Goal: Information Seeking & Learning: Get advice/opinions

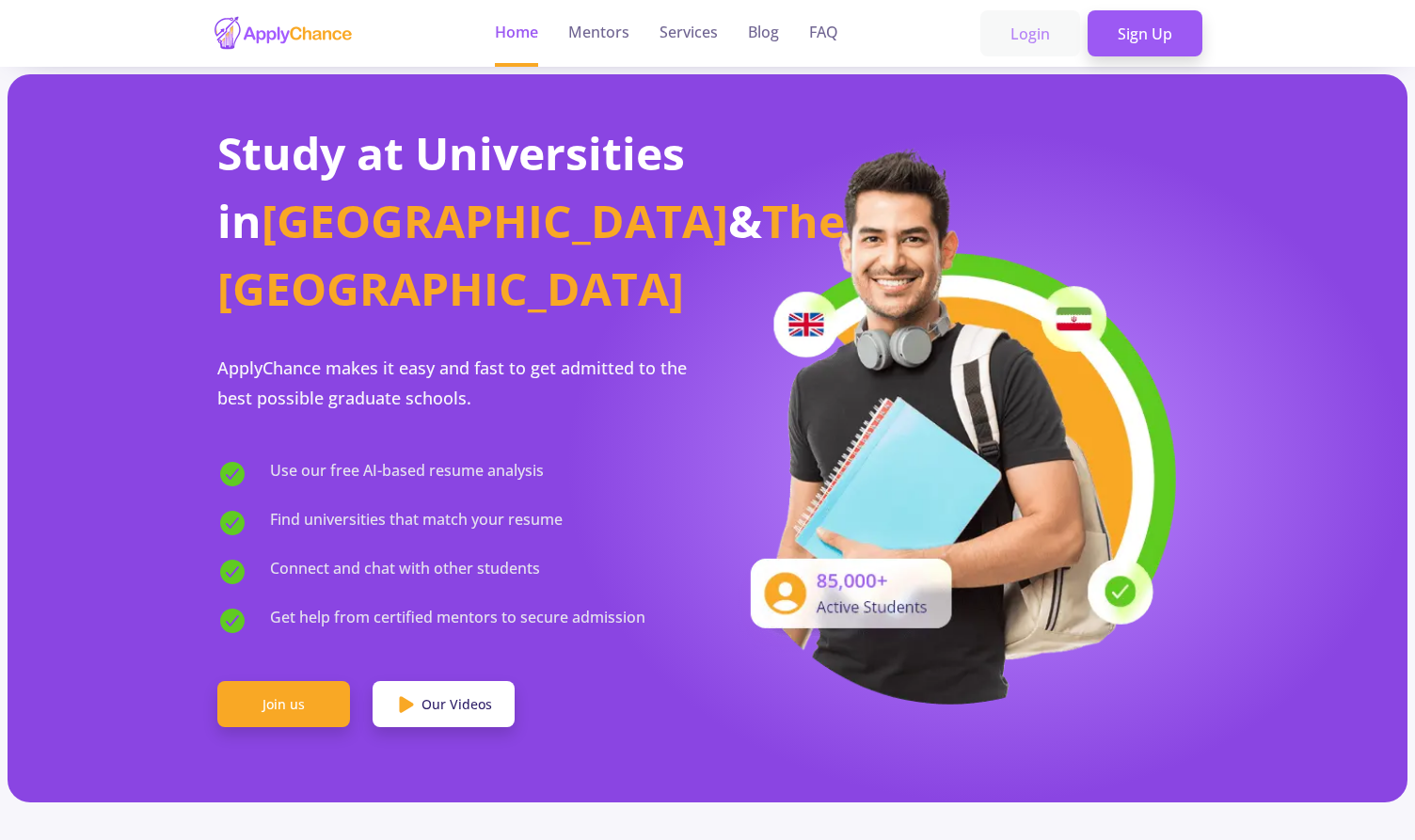
click at [1047, 38] on link "Login" at bounding box center [1030, 34] width 100 height 47
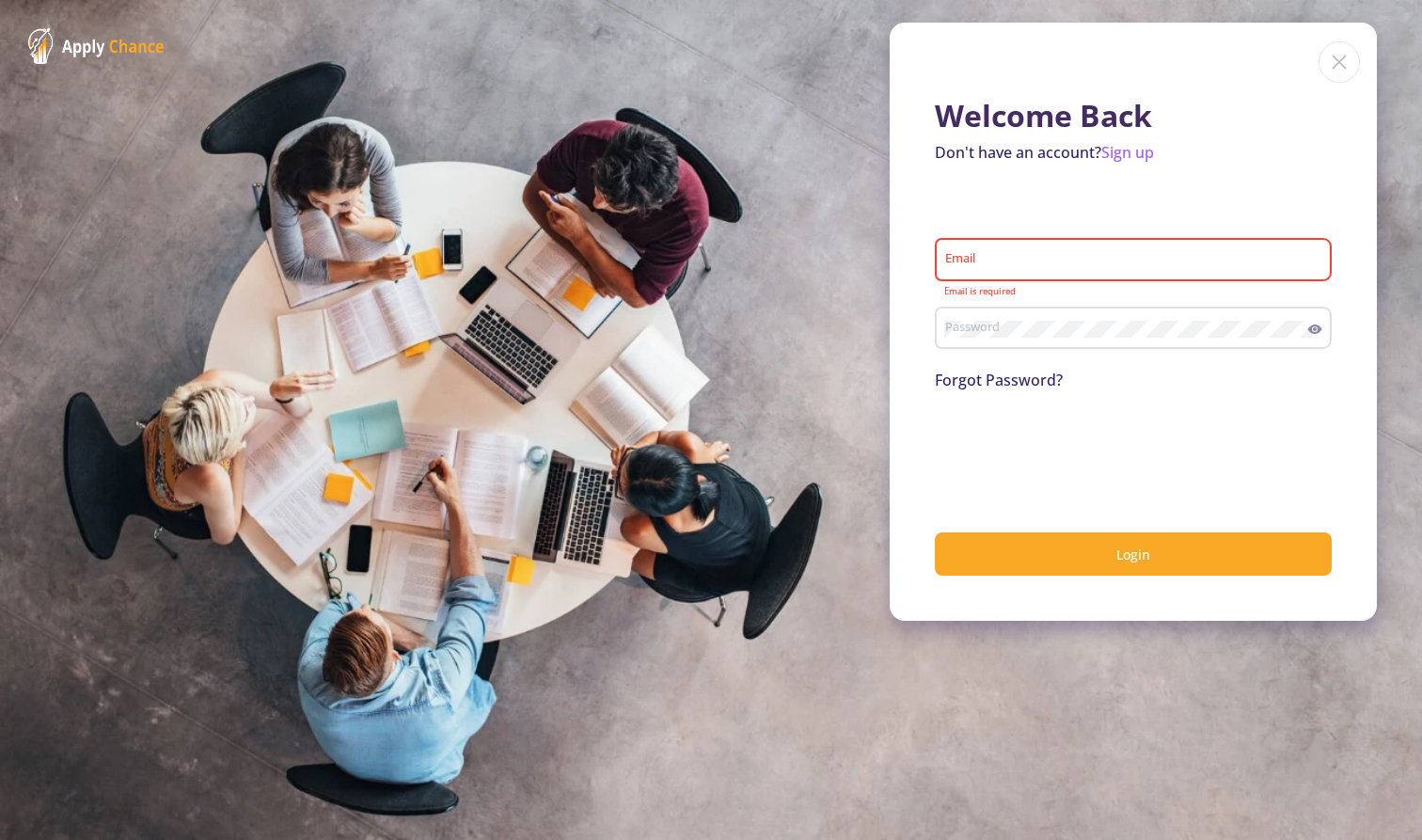
type input "[EMAIL_ADDRESS][DOMAIN_NAME]"
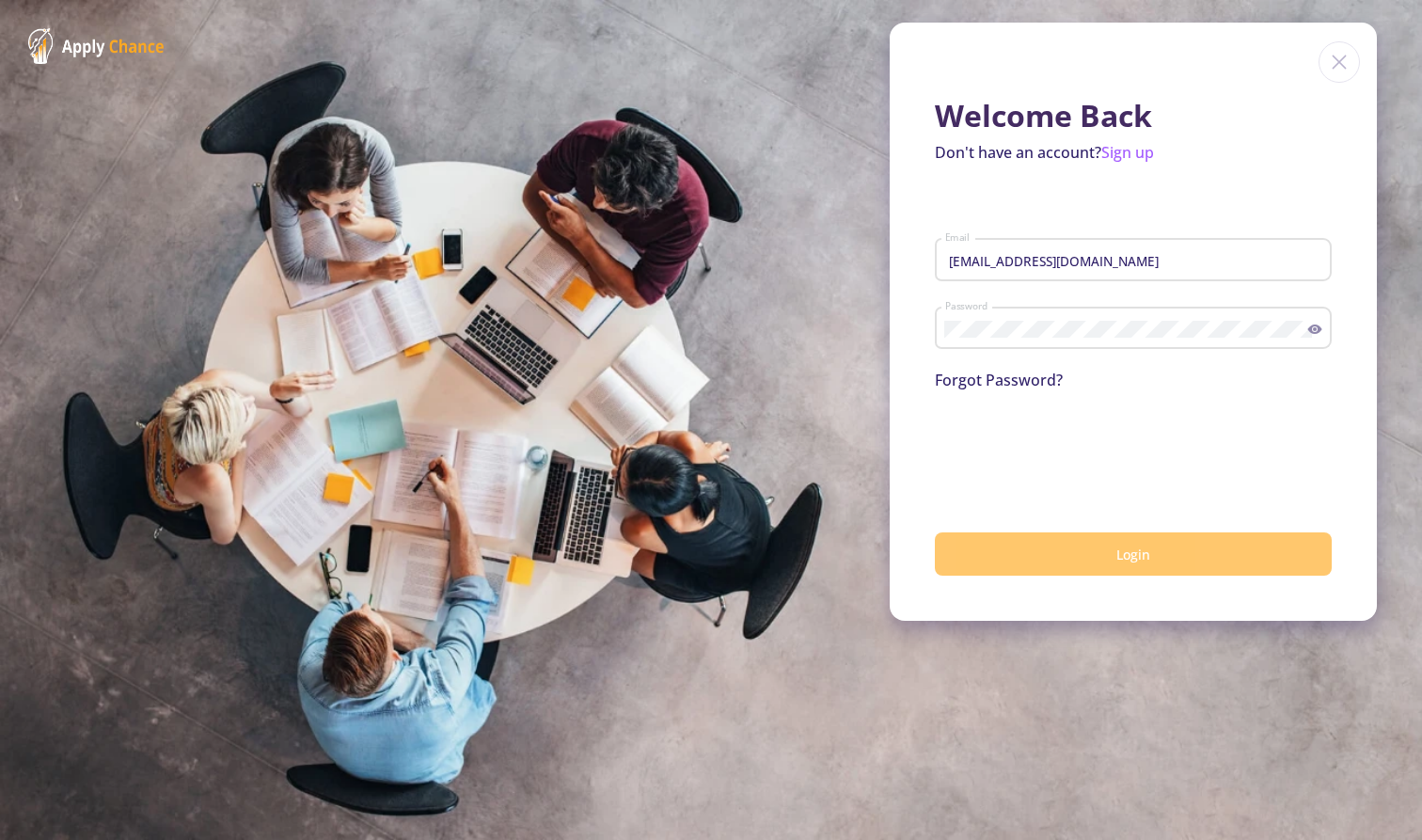
click at [1059, 544] on button "Login" at bounding box center [1133, 554] width 397 height 44
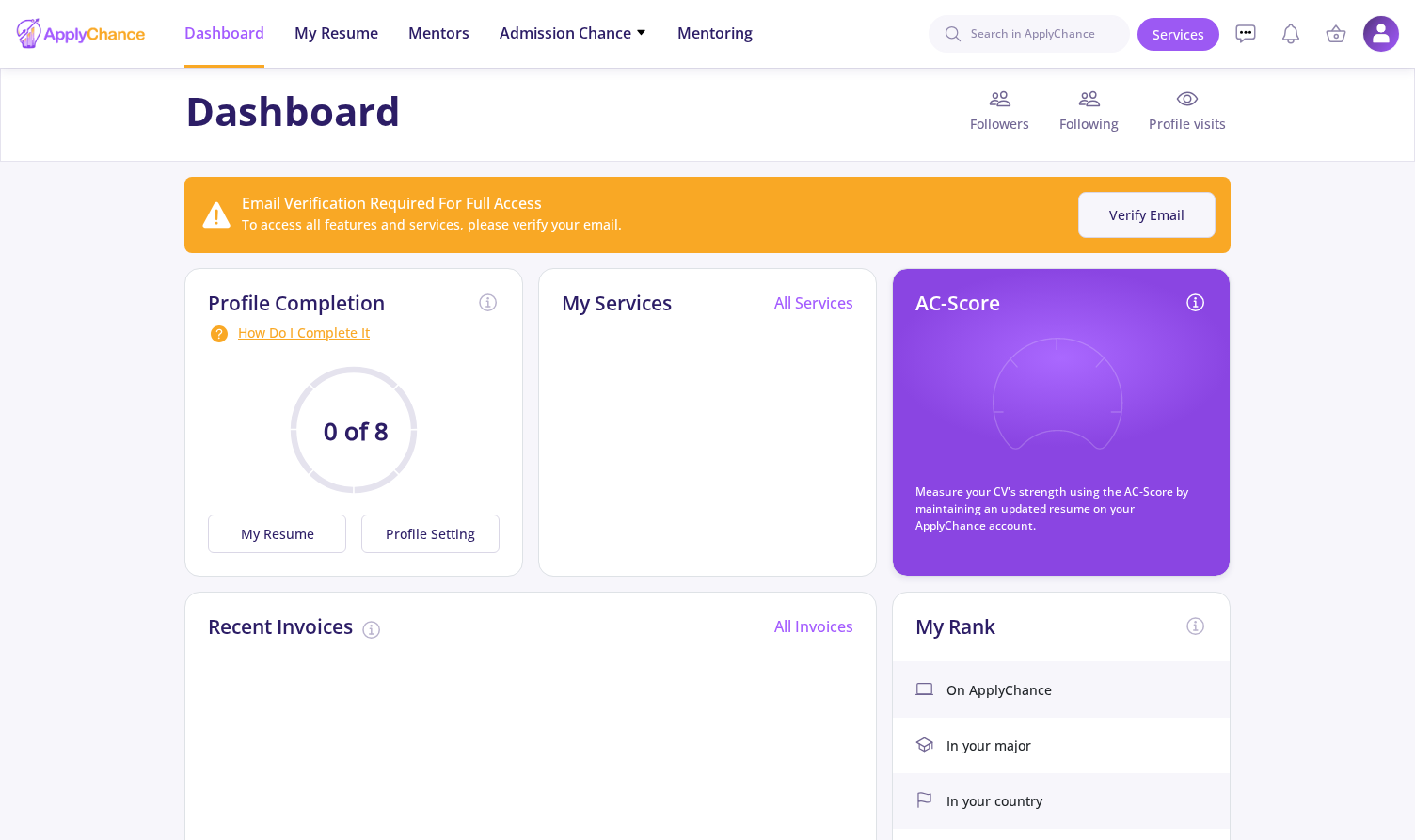
click at [1162, 215] on button "Verify Email" at bounding box center [1146, 214] width 138 height 46
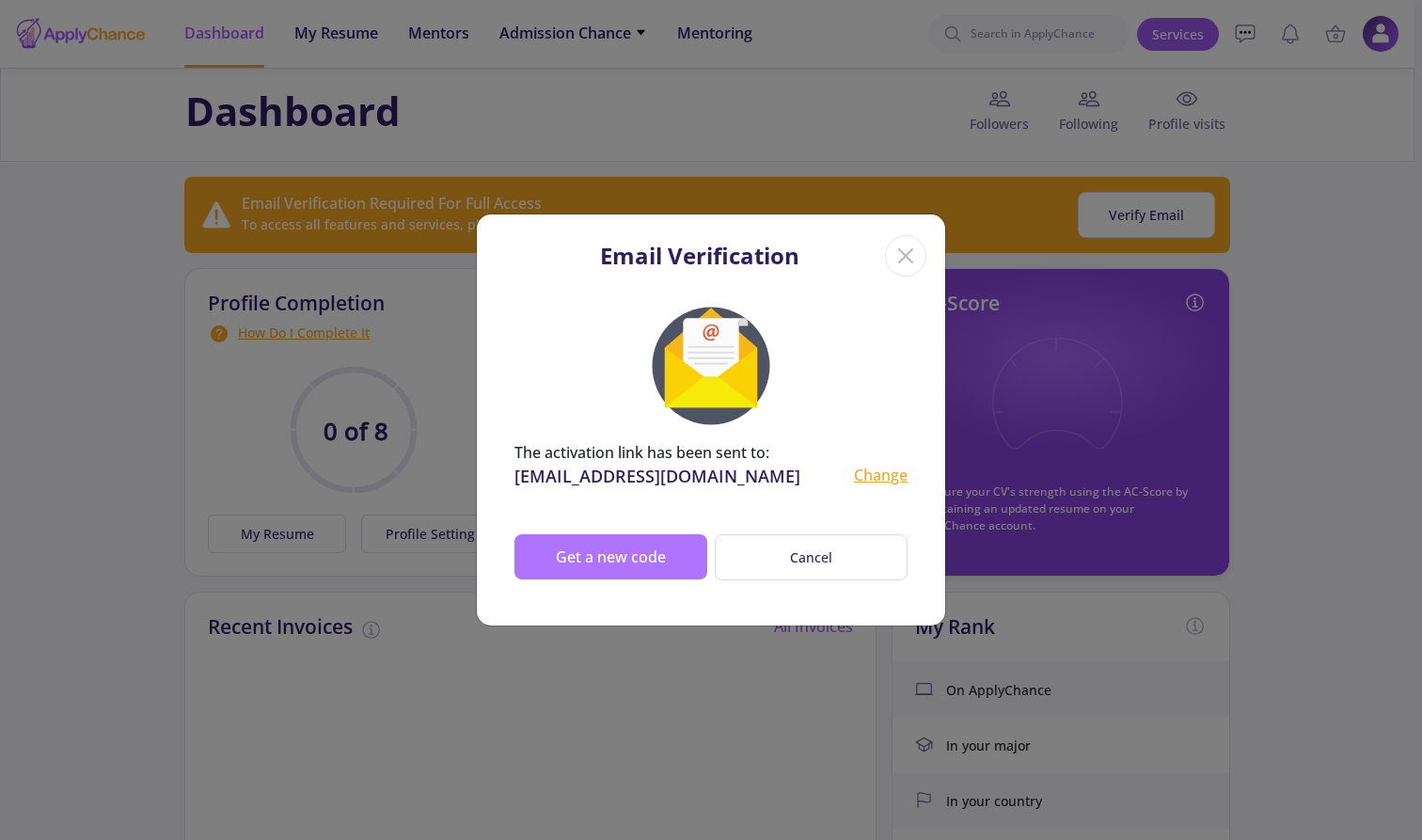
click at [642, 552] on button "Get a new code" at bounding box center [610, 557] width 192 height 45
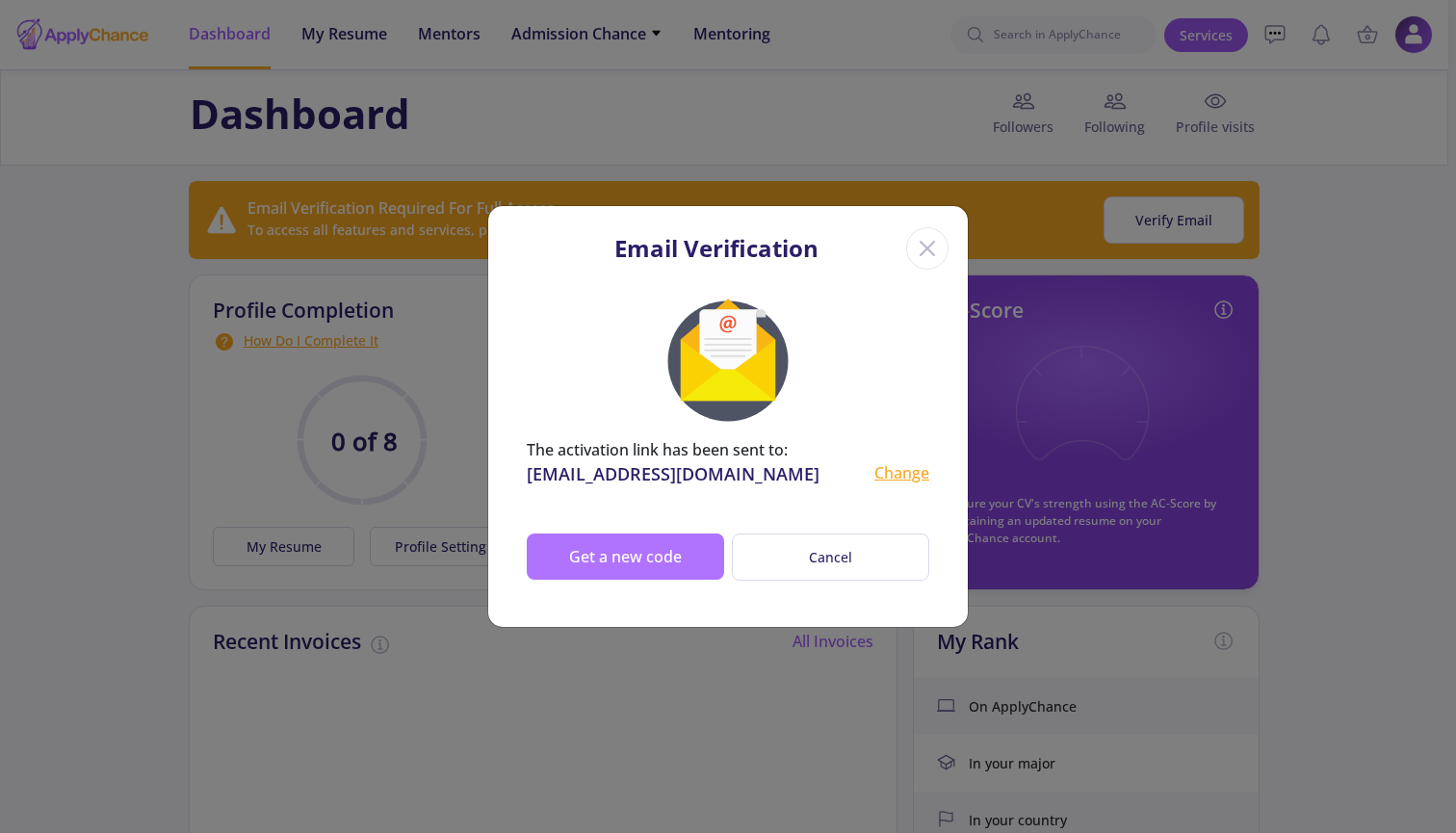
click at [668, 572] on button "Get a new code" at bounding box center [625, 556] width 197 height 46
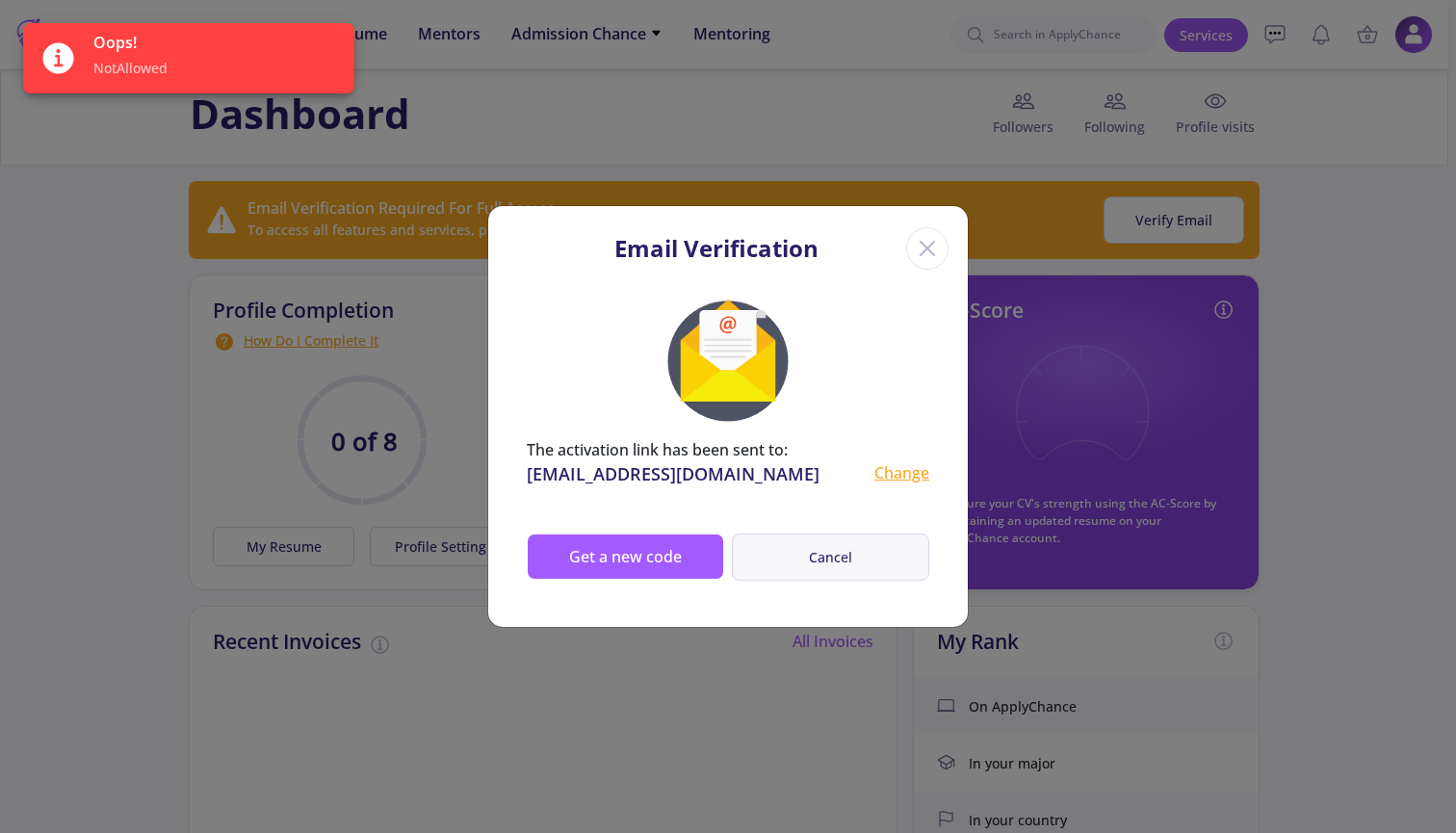
click at [833, 565] on button "Cancel" at bounding box center [830, 556] width 197 height 47
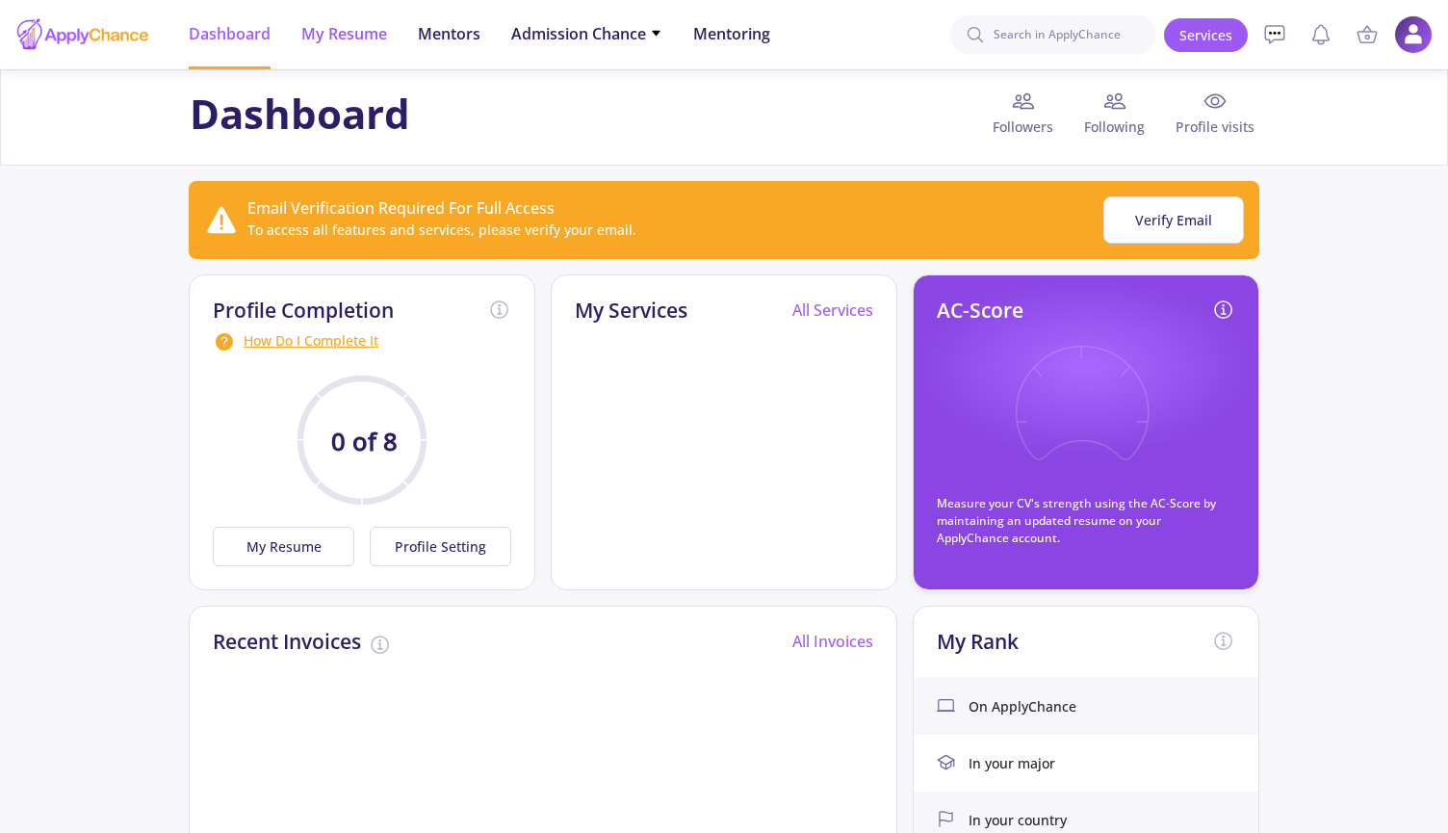
click at [329, 39] on span "My Resume" at bounding box center [344, 33] width 86 height 23
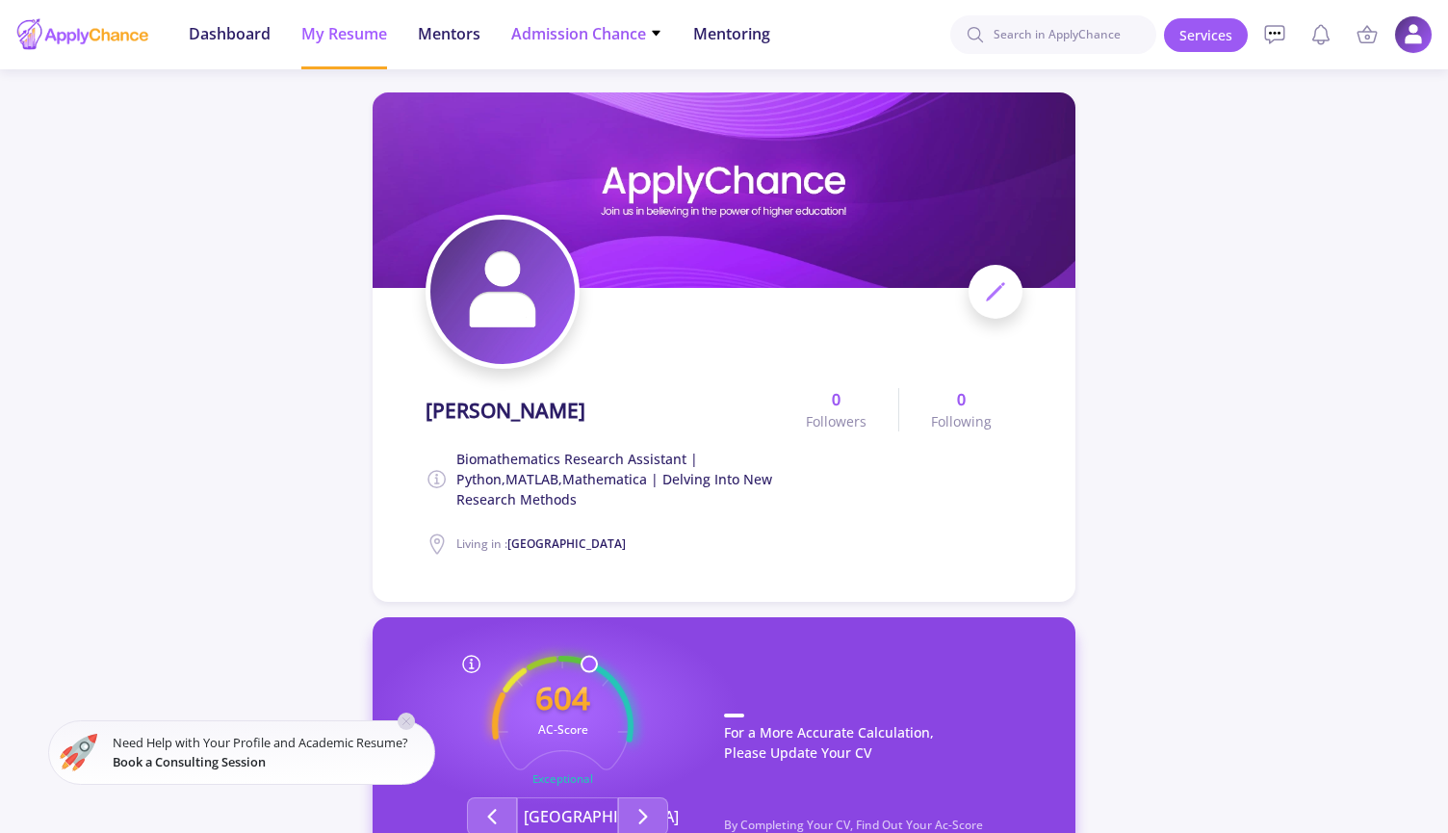
click at [558, 31] on span "Admission Chance" at bounding box center [586, 33] width 151 height 23
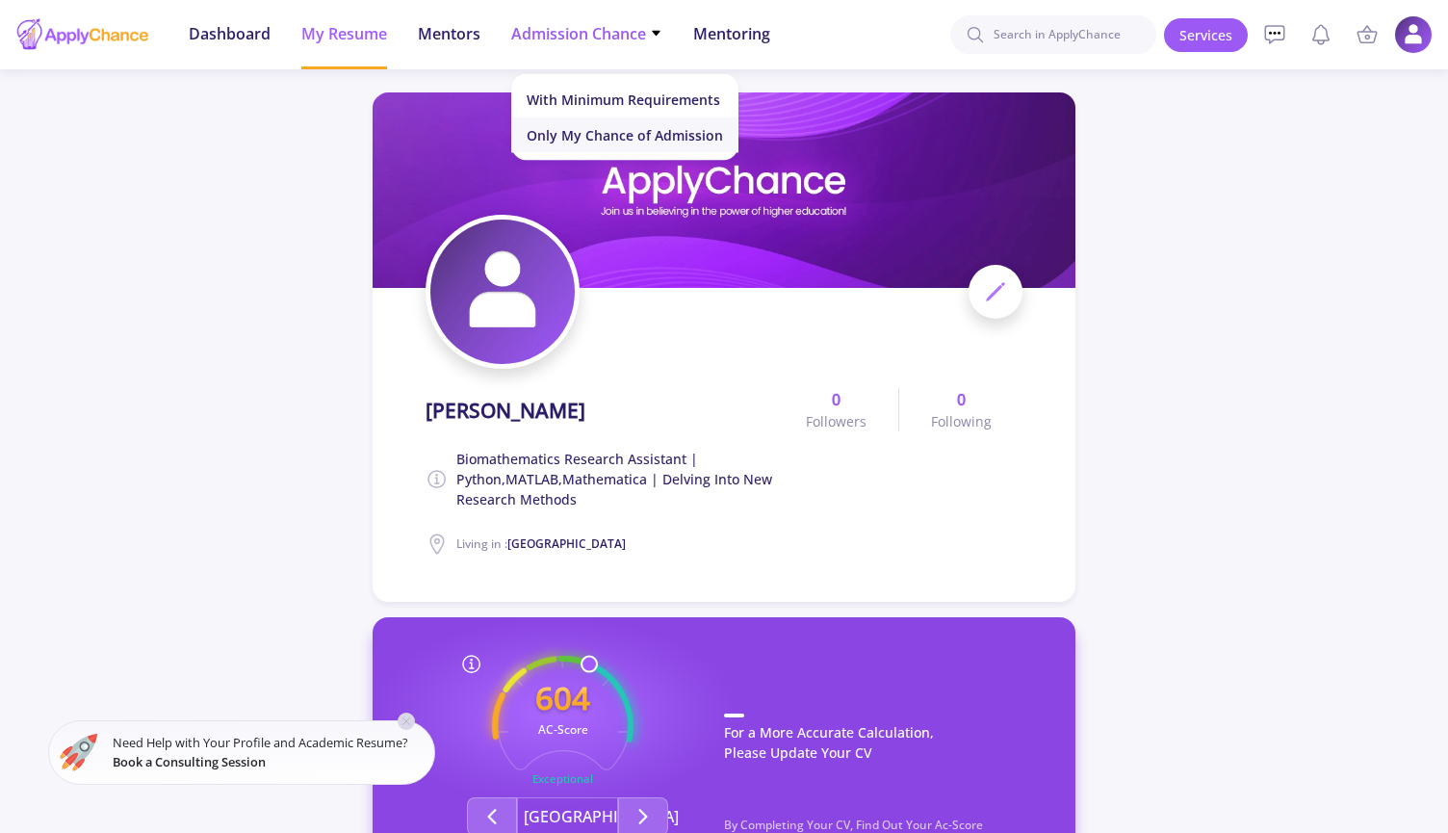
click at [573, 144] on link "Only My Chance of Admission" at bounding box center [624, 135] width 227 height 36
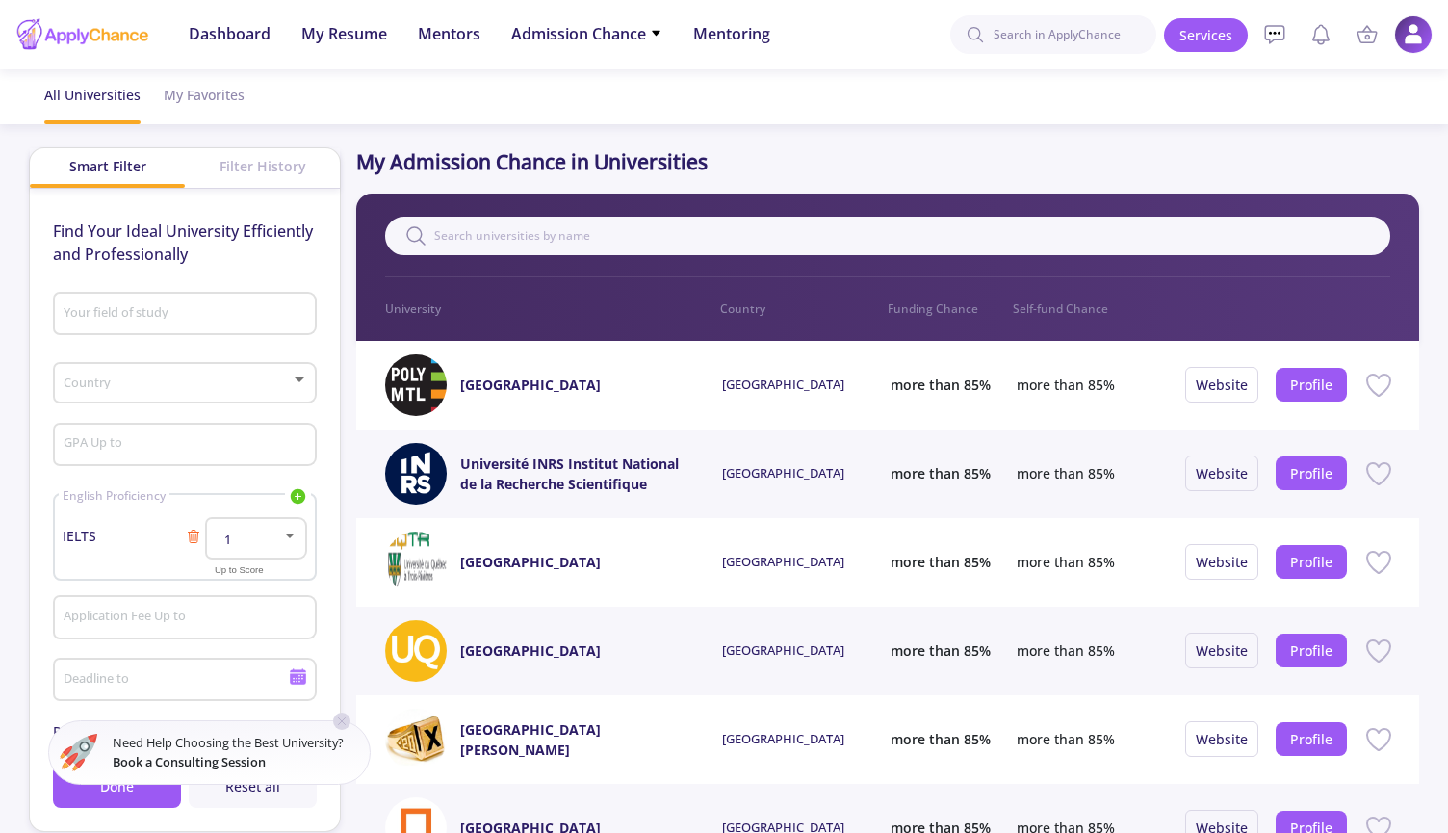
click at [91, 315] on input "Your field of study" at bounding box center [188, 314] width 250 height 17
type input "A"
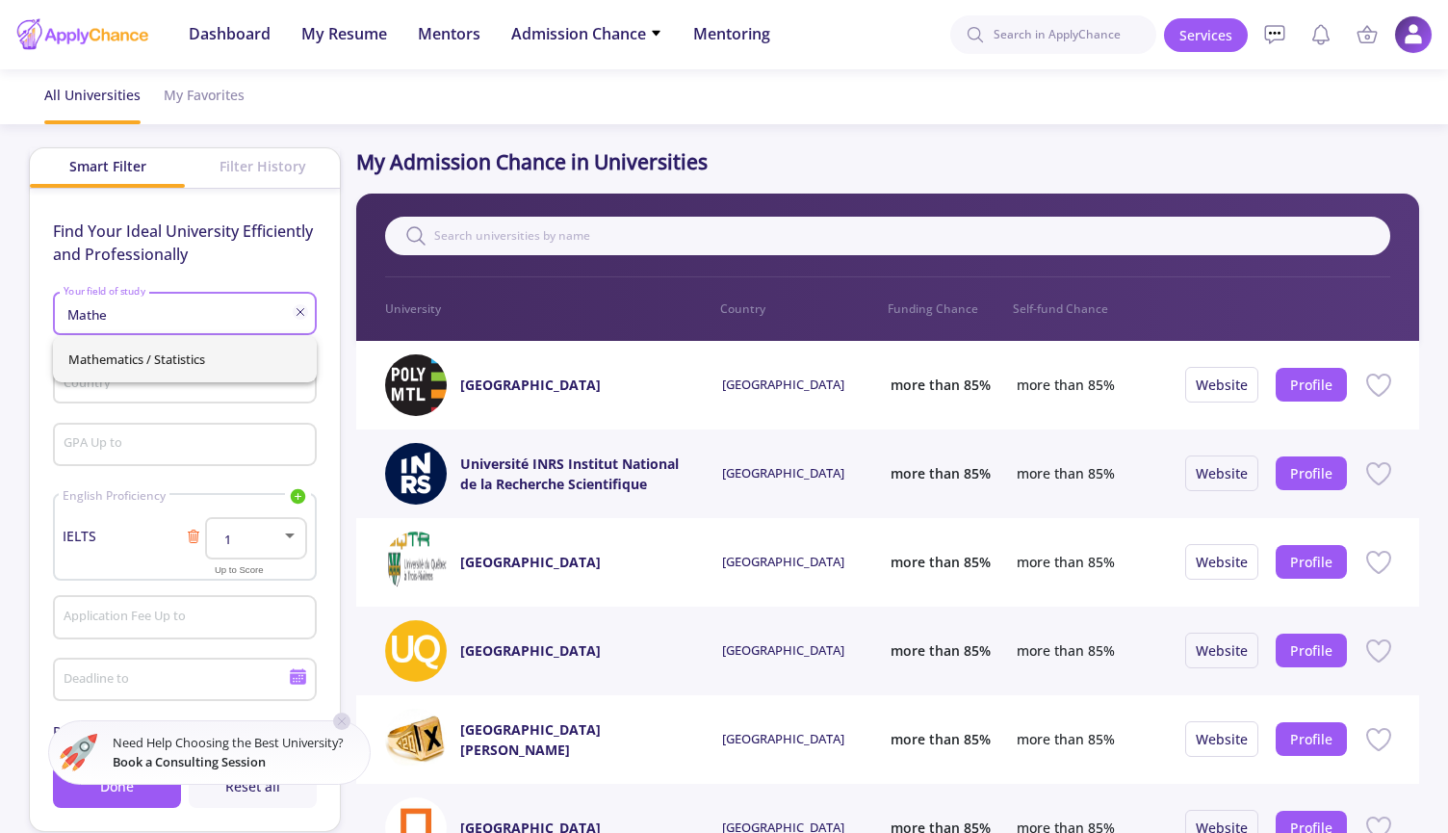
click at [166, 355] on span "Mathematics / Statistics" at bounding box center [184, 359] width 233 height 46
type input "Mathematics / Statistics"
click at [167, 384] on span at bounding box center [178, 382] width 223 height 13
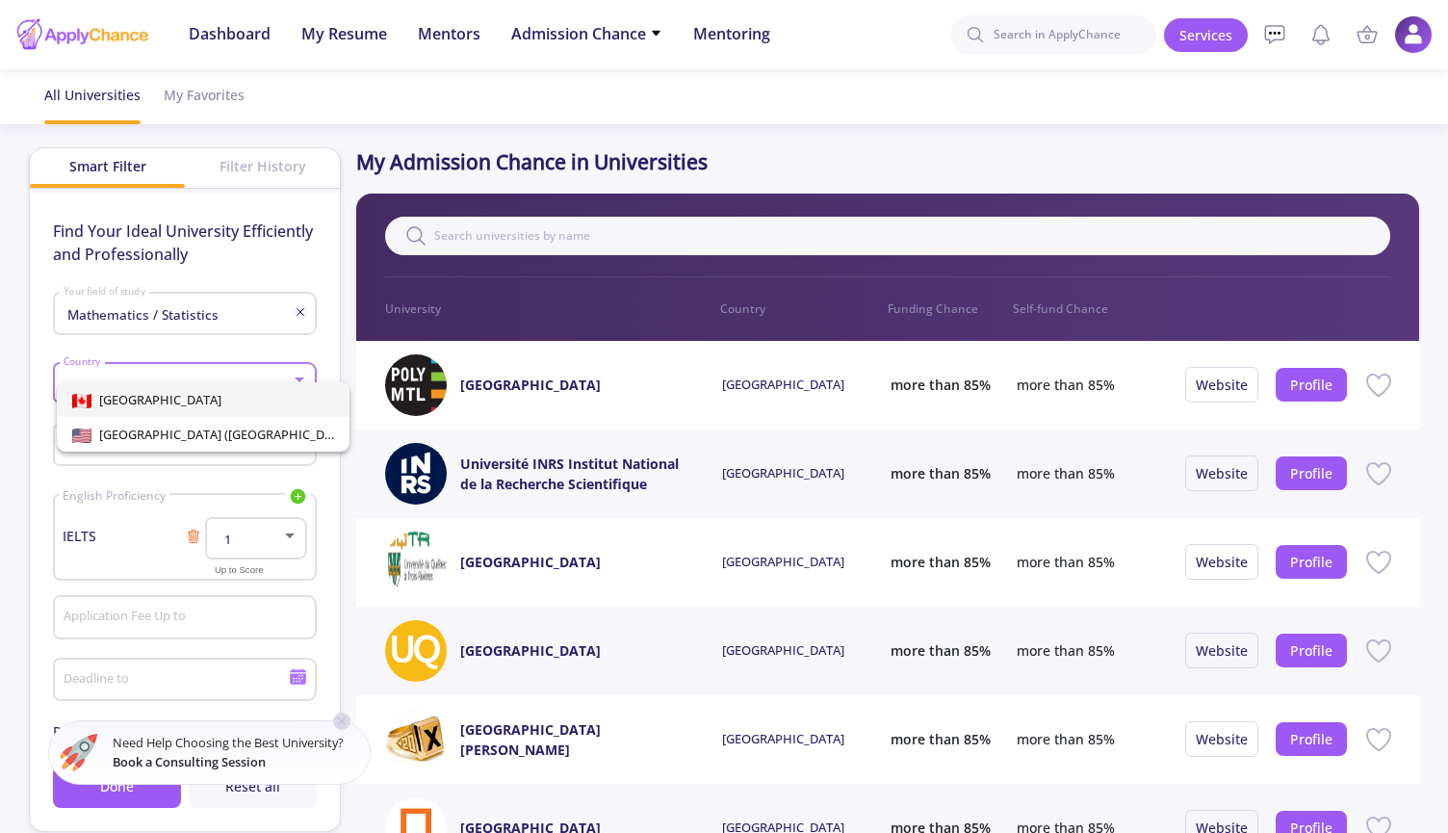
click at [168, 405] on span "[GEOGRAPHIC_DATA]" at bounding box center [203, 399] width 262 height 35
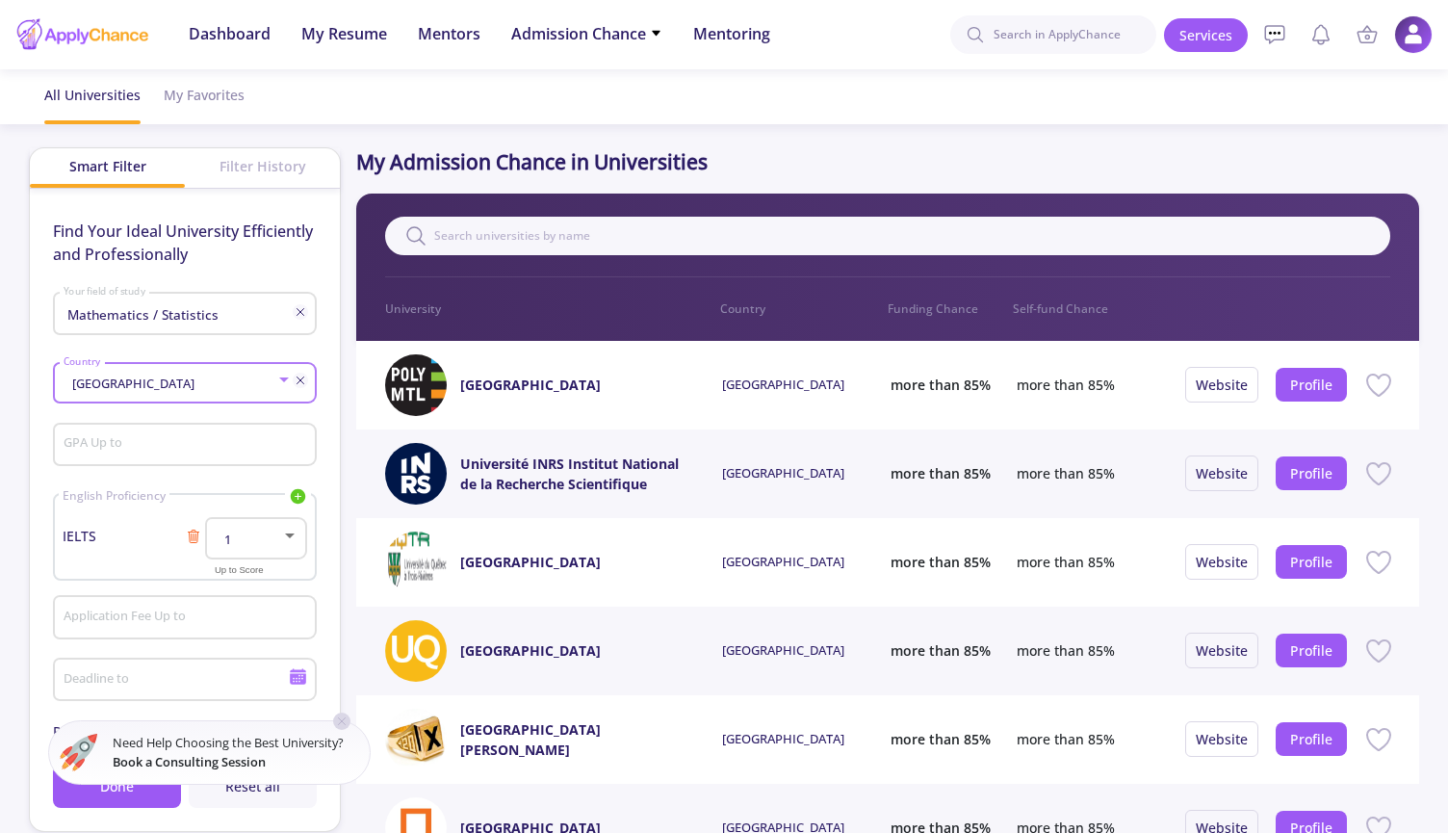
click at [169, 433] on div "GPA Up to" at bounding box center [186, 441] width 246 height 50
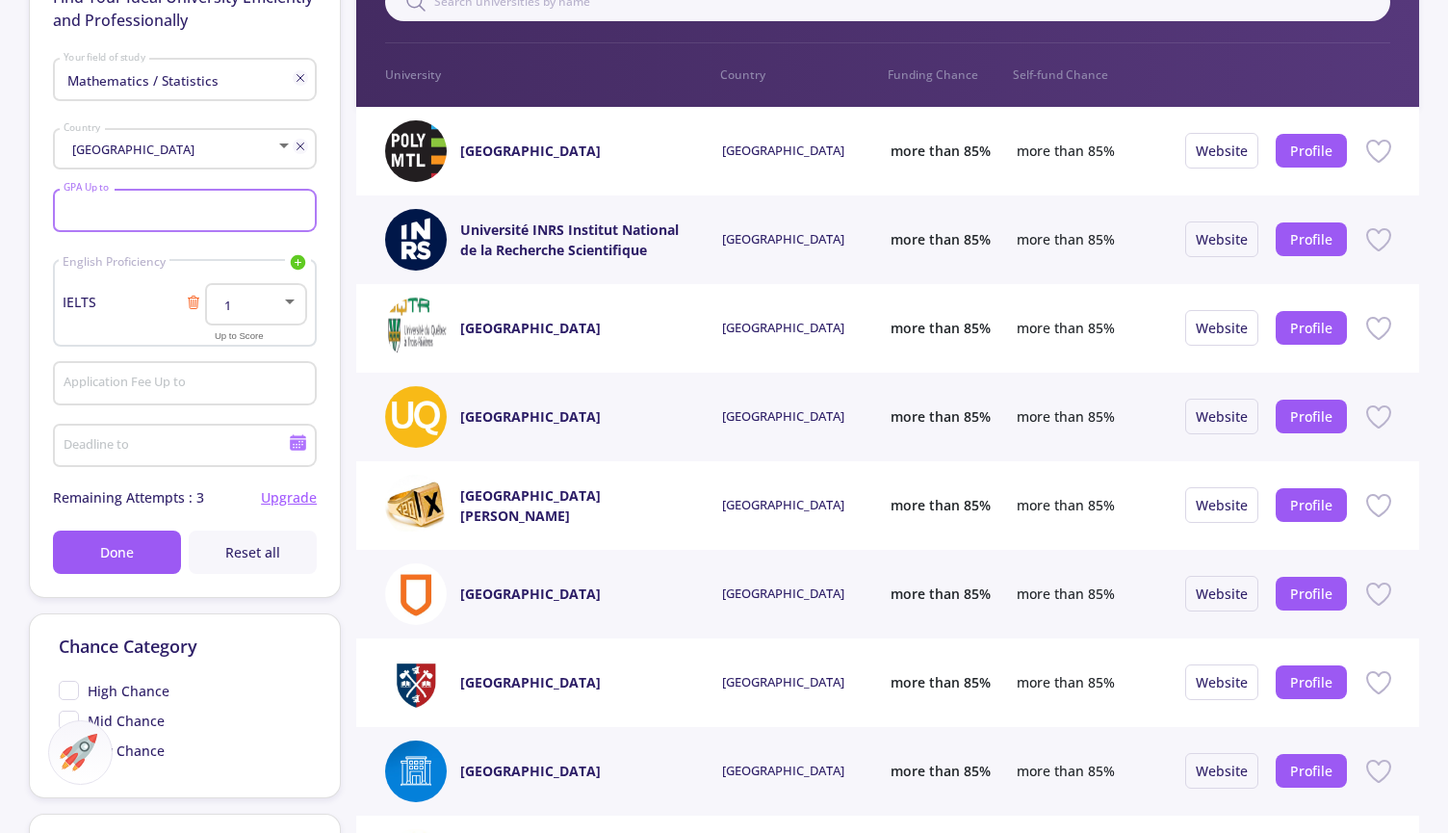
scroll to position [246, 0]
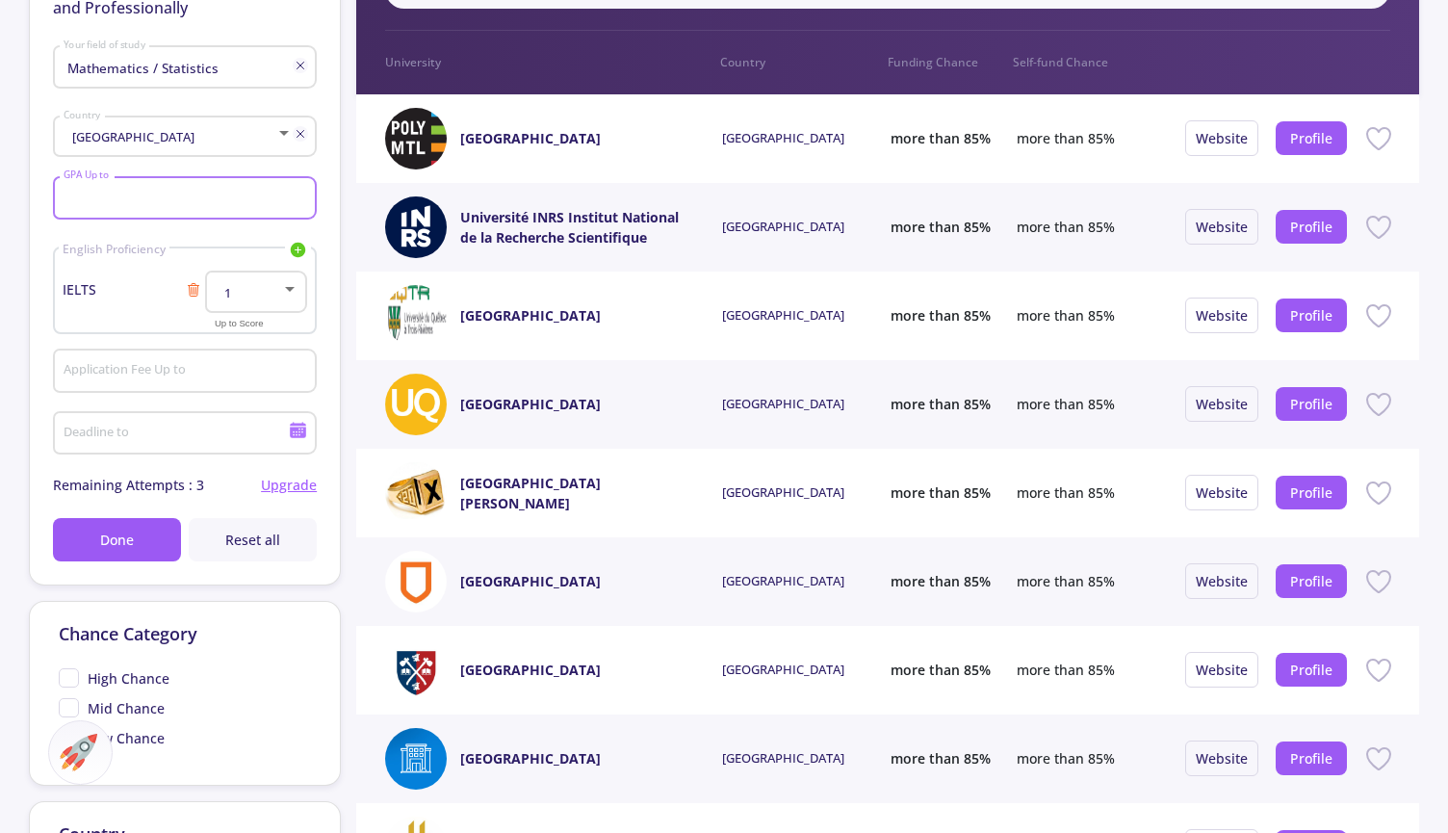
click at [291, 288] on div at bounding box center [289, 288] width 17 height 15
click at [260, 473] on span "6.5" at bounding box center [257, 470] width 66 height 35
click at [156, 542] on button "Done" at bounding box center [117, 539] width 128 height 43
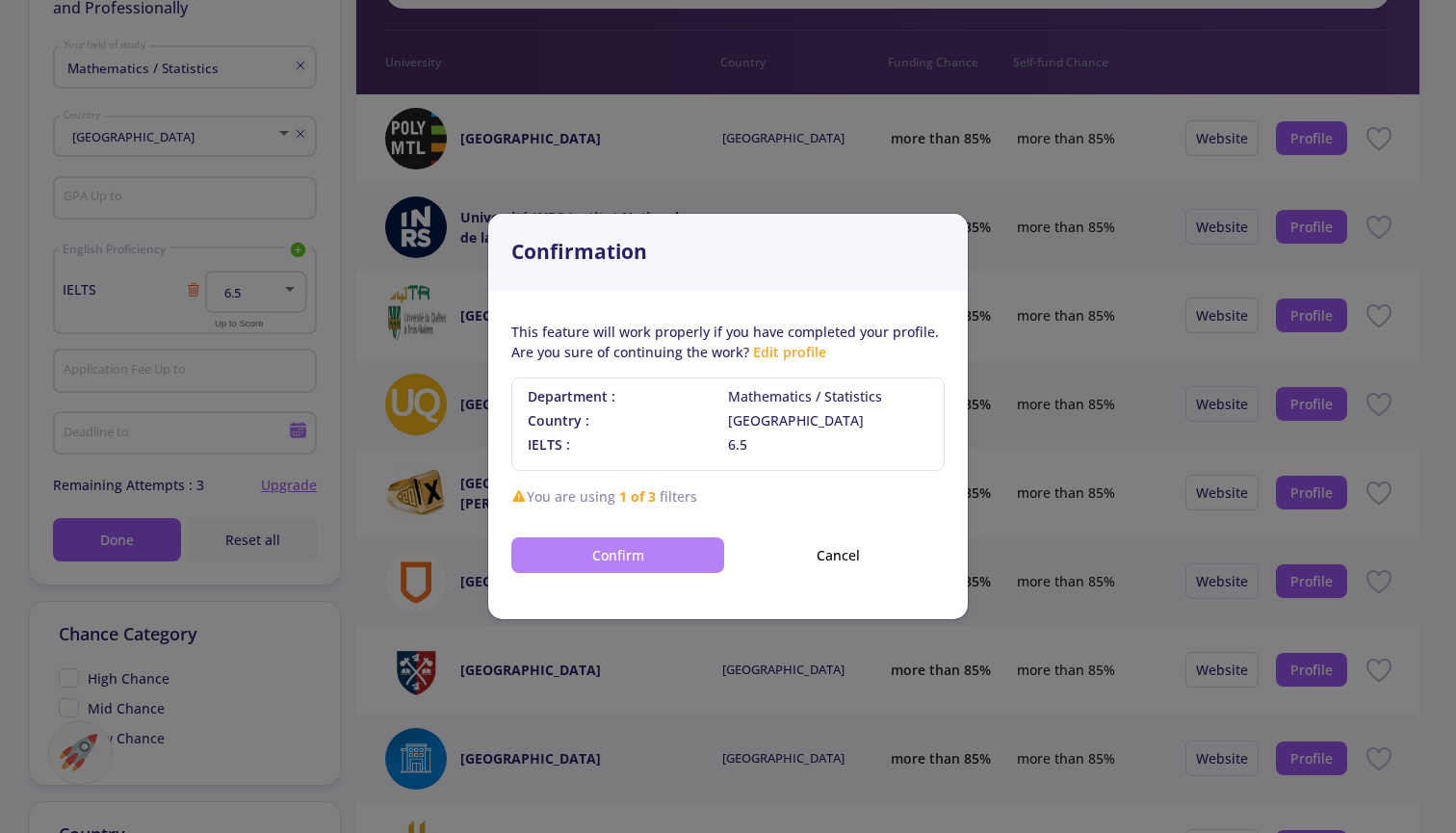
click at [606, 552] on button "Confirm" at bounding box center [617, 555] width 213 height 36
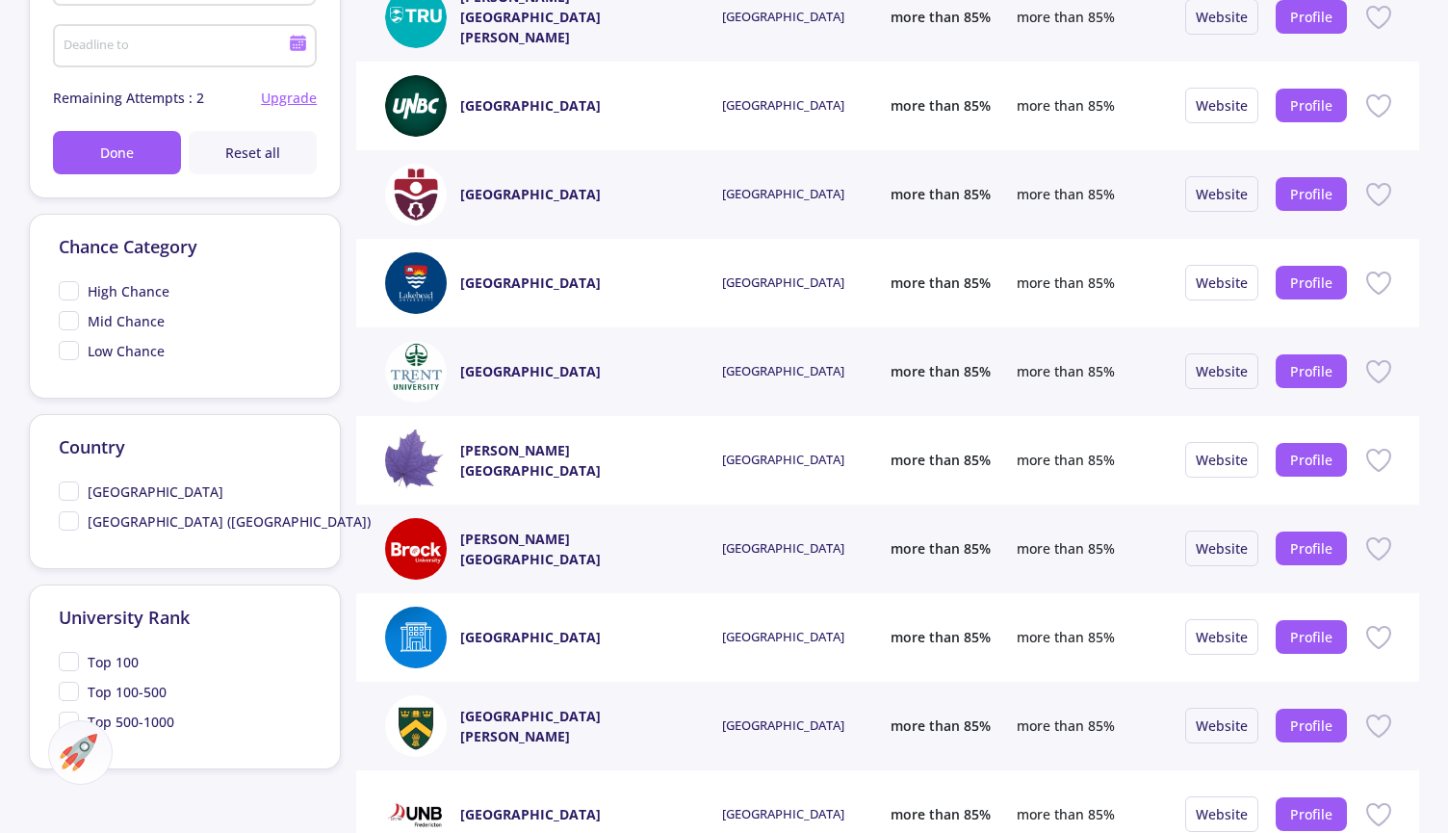
scroll to position [683, 0]
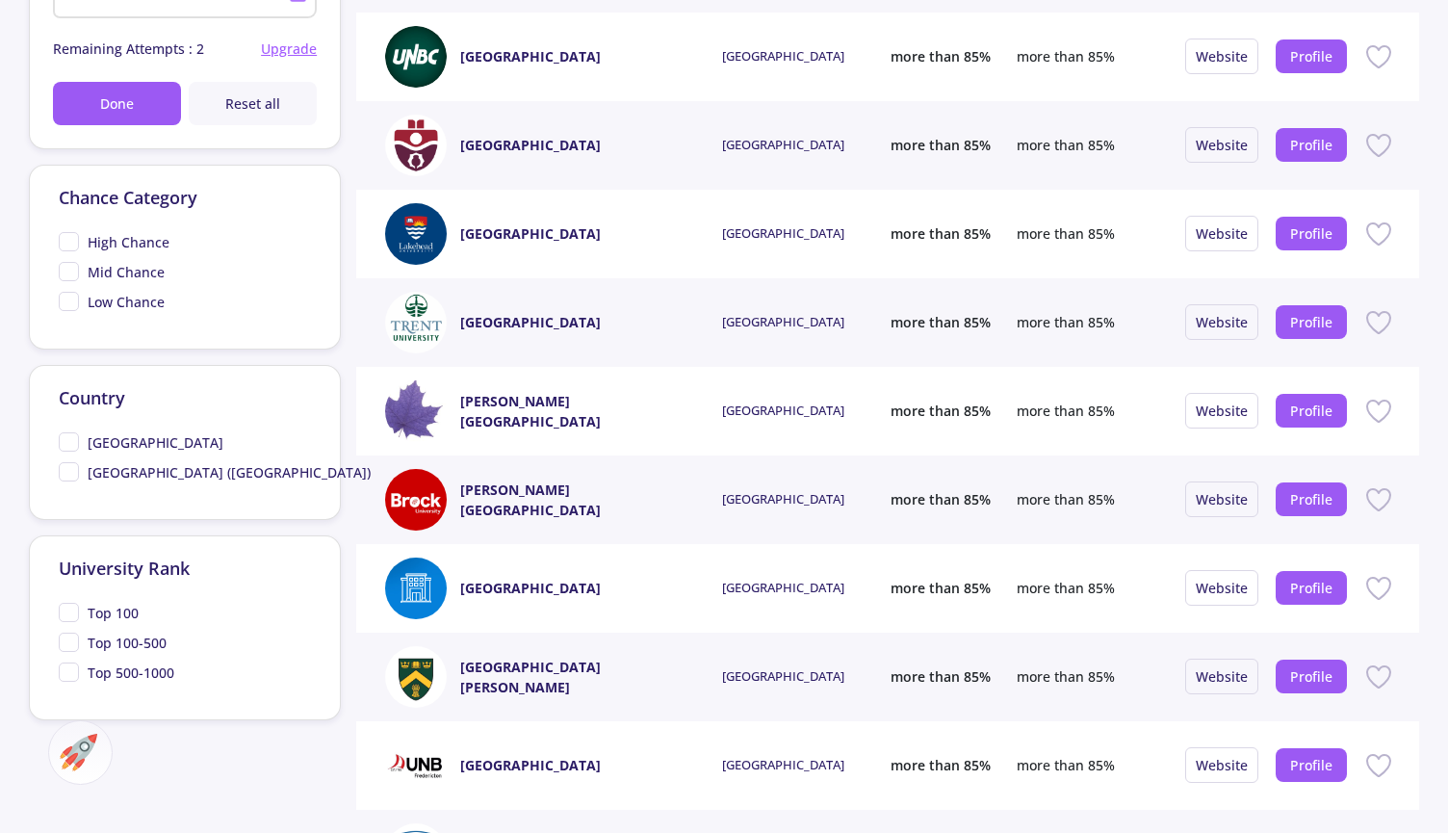
click at [79, 615] on span "Top 100" at bounding box center [99, 613] width 80 height 20
click at [71, 615] on input "Top 100" at bounding box center [65, 609] width 13 height 13
checkbox input "true"
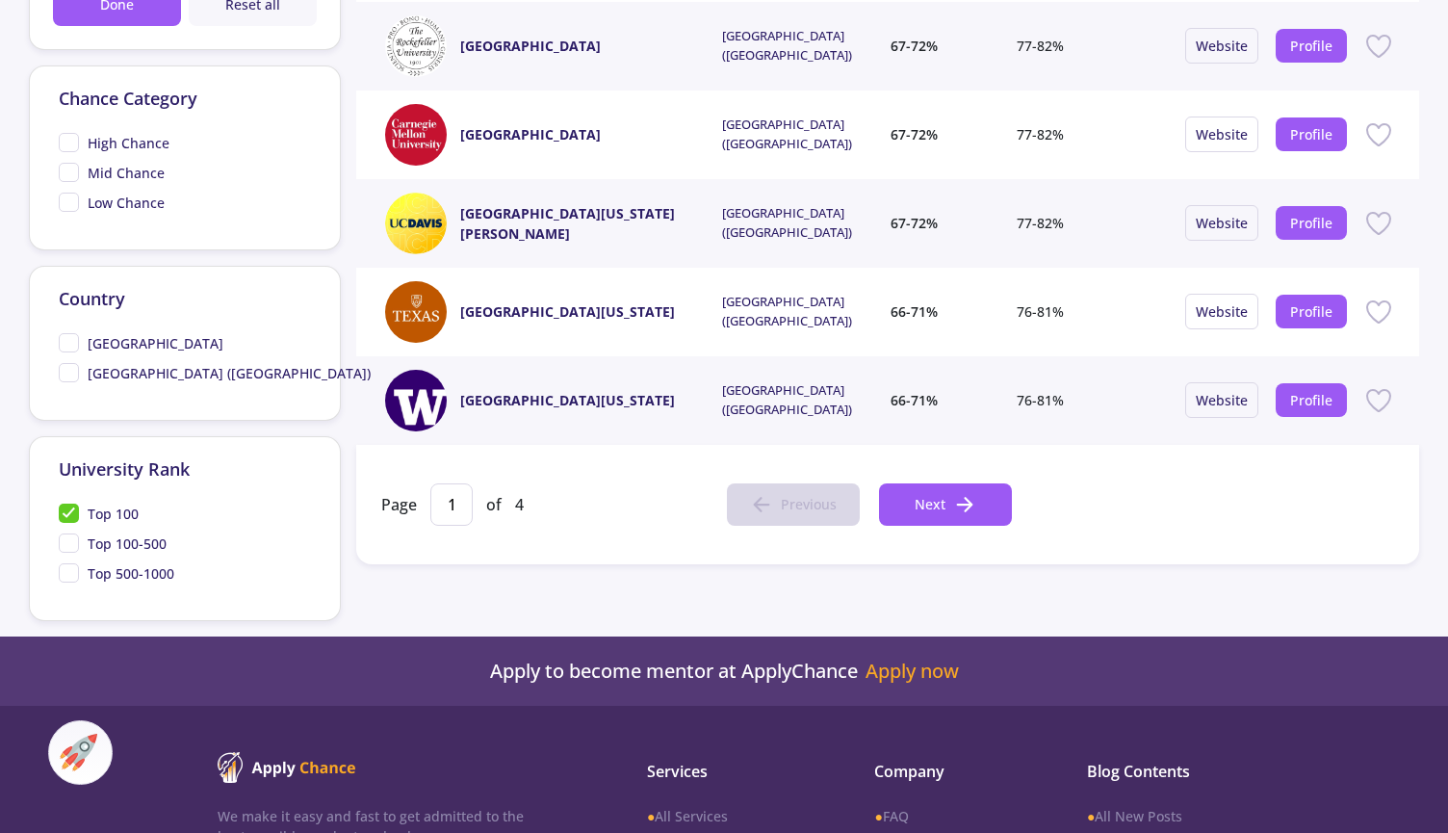
scroll to position [785, 0]
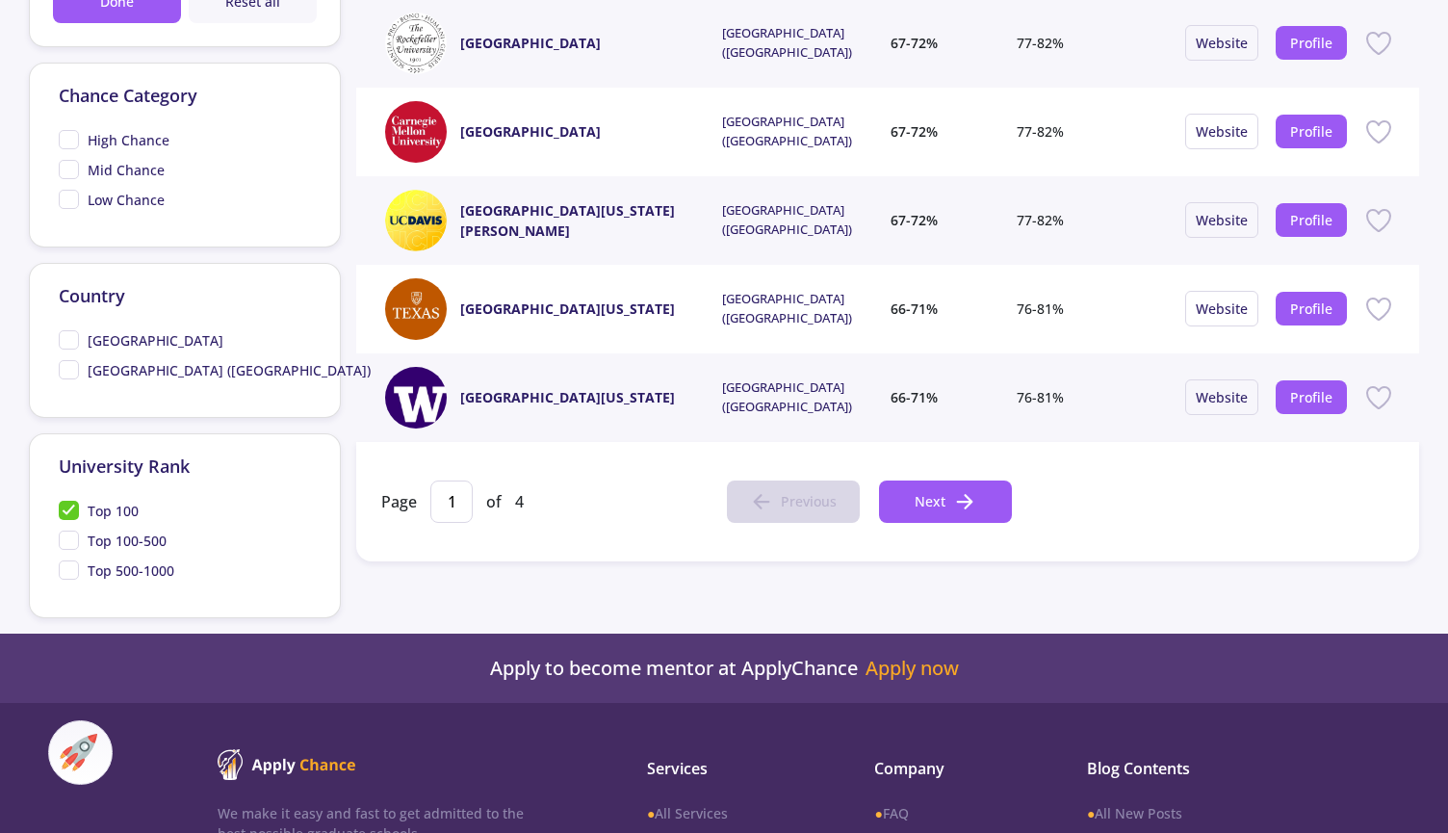
click at [74, 340] on span "[GEOGRAPHIC_DATA]" at bounding box center [141, 340] width 165 height 20
click at [71, 340] on input "[GEOGRAPHIC_DATA]" at bounding box center [65, 336] width 13 height 13
checkbox input "true"
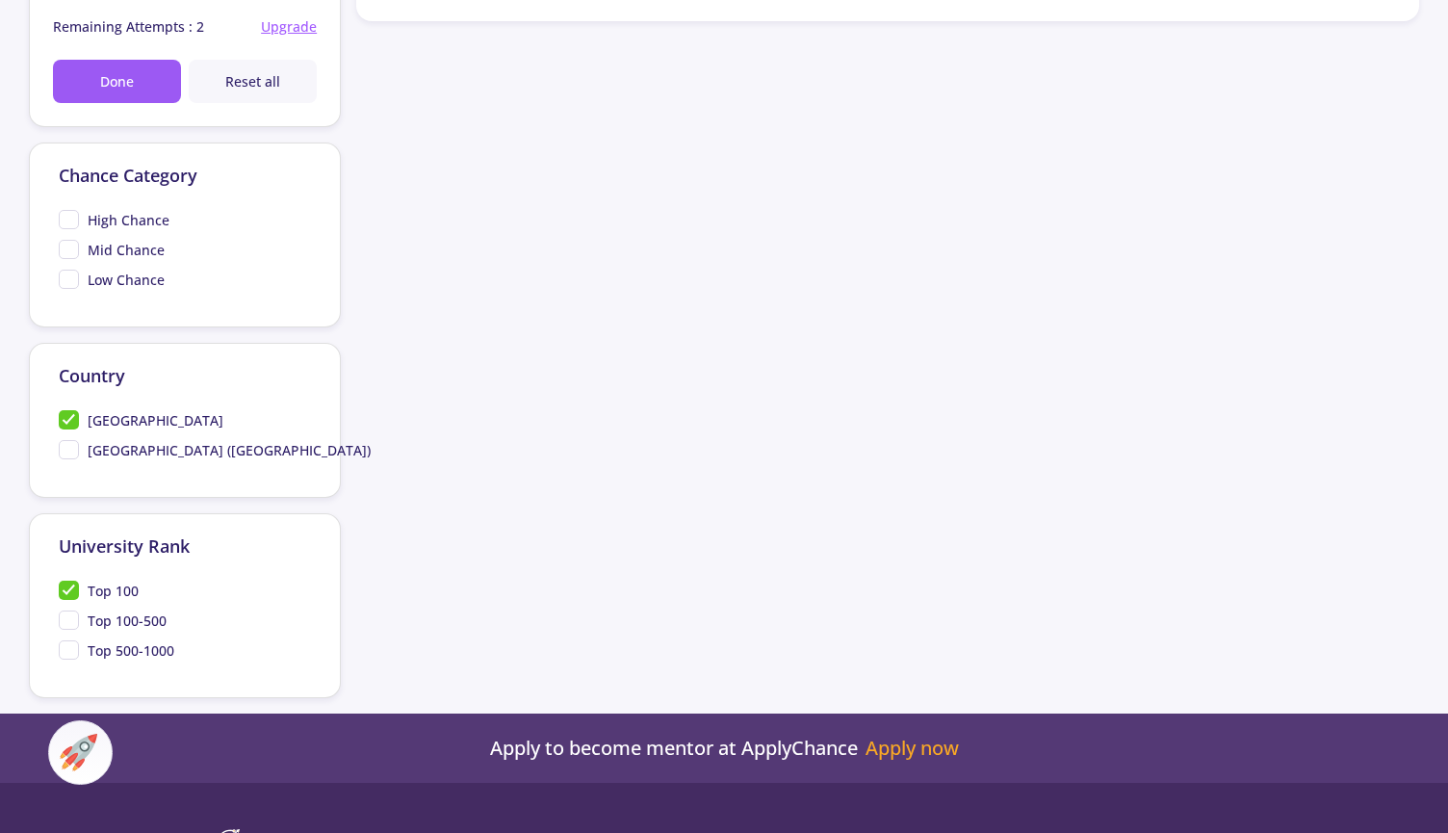
scroll to position [744, 0]
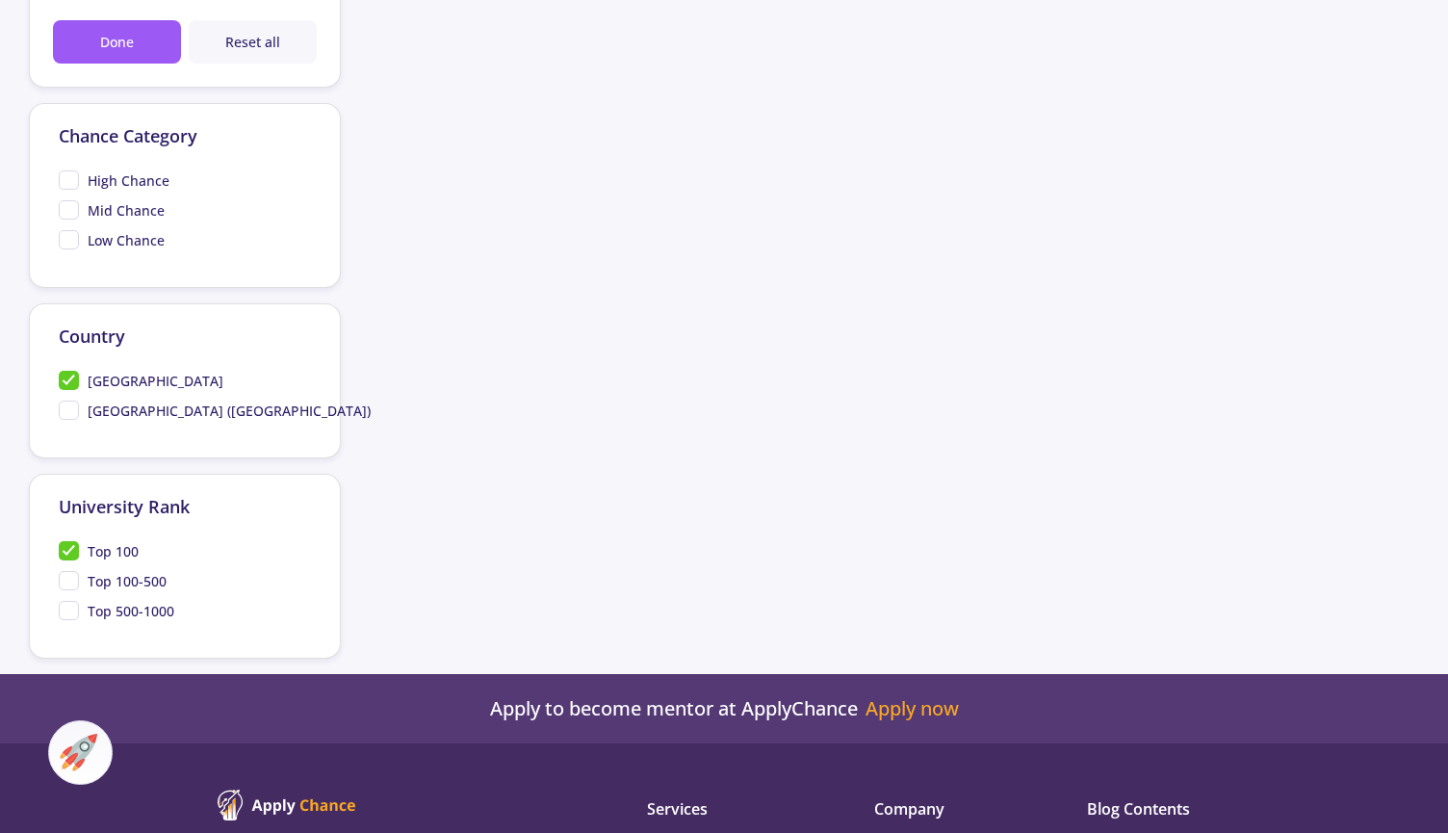
click at [79, 581] on span "Top 100-500" at bounding box center [113, 581] width 108 height 20
click at [71, 581] on input "Top 100-500" at bounding box center [65, 577] width 13 height 13
checkbox input "true"
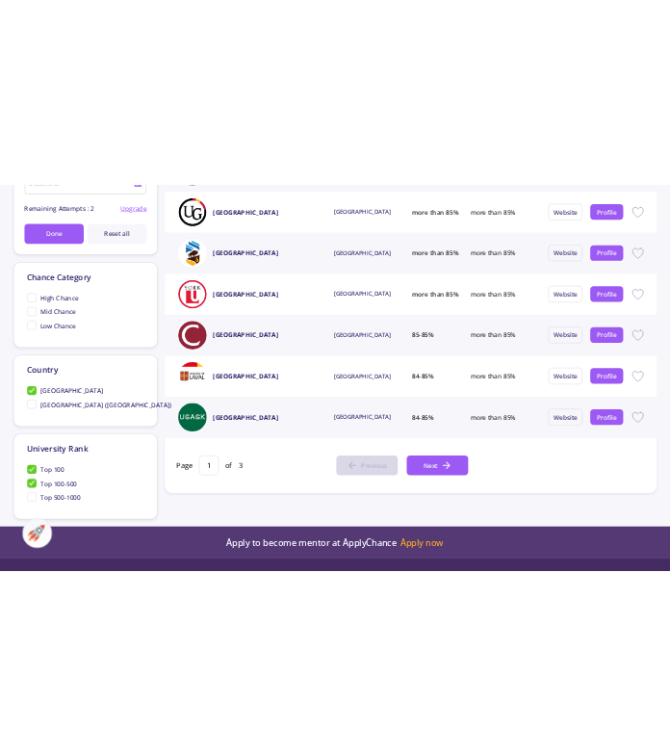
scroll to position [684, 0]
